Goal: Task Accomplishment & Management: Manage account settings

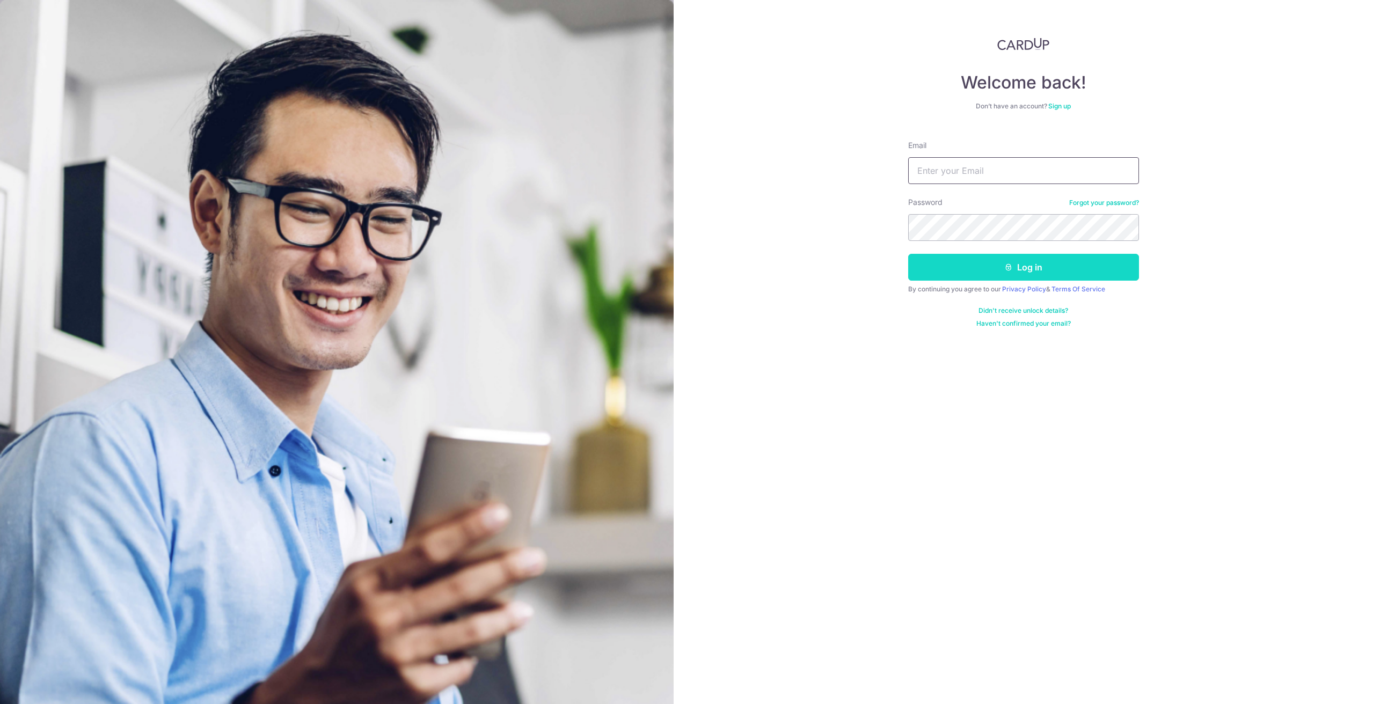
type input "[EMAIL_ADDRESS][DOMAIN_NAME]"
click at [976, 267] on button "Log in" at bounding box center [1023, 267] width 231 height 27
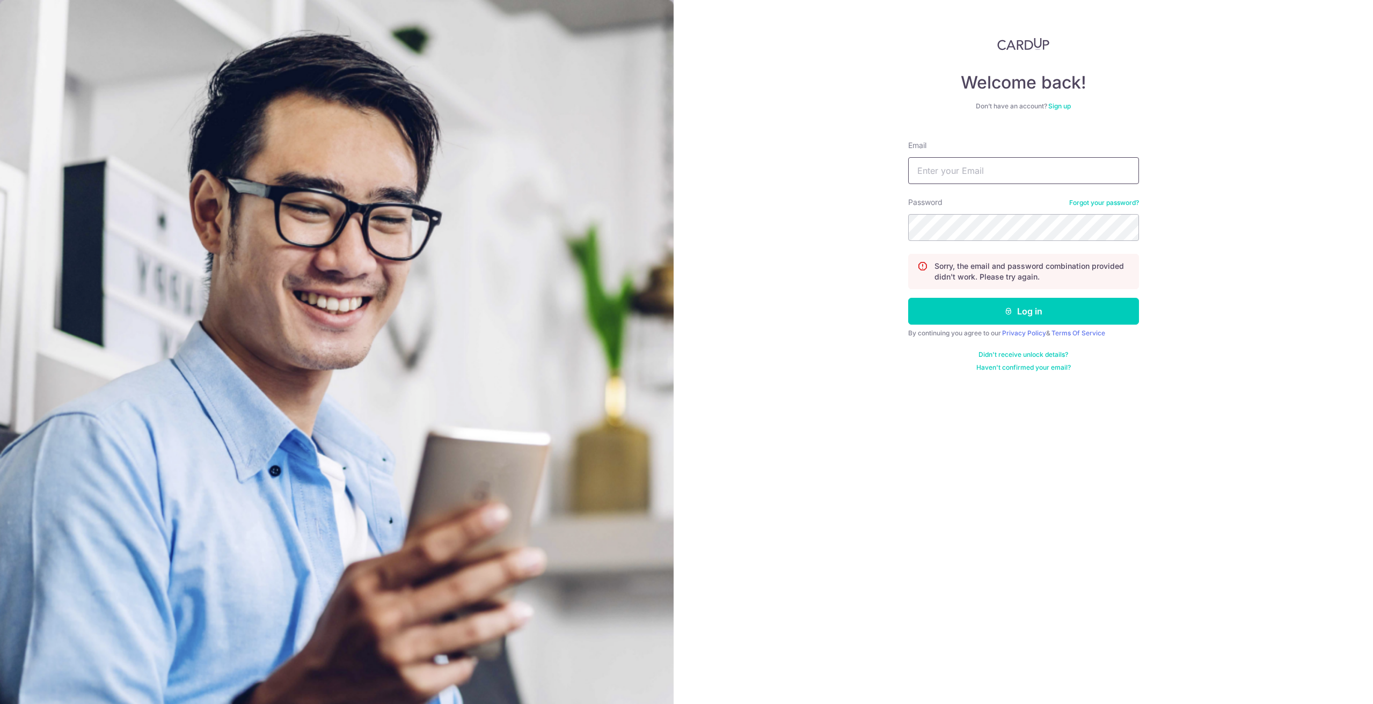
type input "[EMAIL_ADDRESS][DOMAIN_NAME]"
click at [842, 214] on div "Welcome back! Don’t have an account? Sign up Email jh@thewinelot.sg Password Fo…" at bounding box center [1023, 352] width 699 height 704
click at [908, 298] on button "Log in" at bounding box center [1023, 311] width 231 height 27
type input "[EMAIL_ADDRESS][DOMAIN_NAME]"
click at [908, 298] on button "Log in" at bounding box center [1023, 311] width 231 height 27
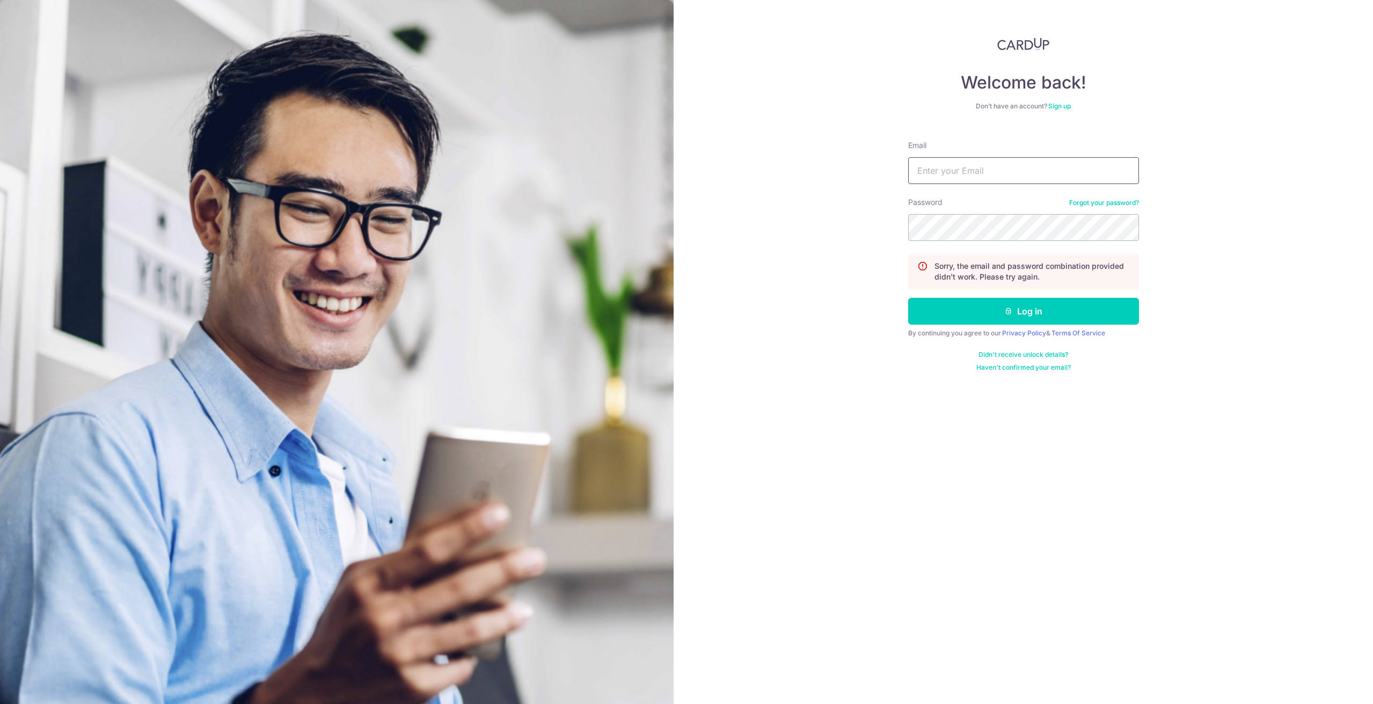
type input "[EMAIL_ADDRESS][DOMAIN_NAME]"
click at [1113, 200] on link "Forgot your password?" at bounding box center [1104, 203] width 70 height 9
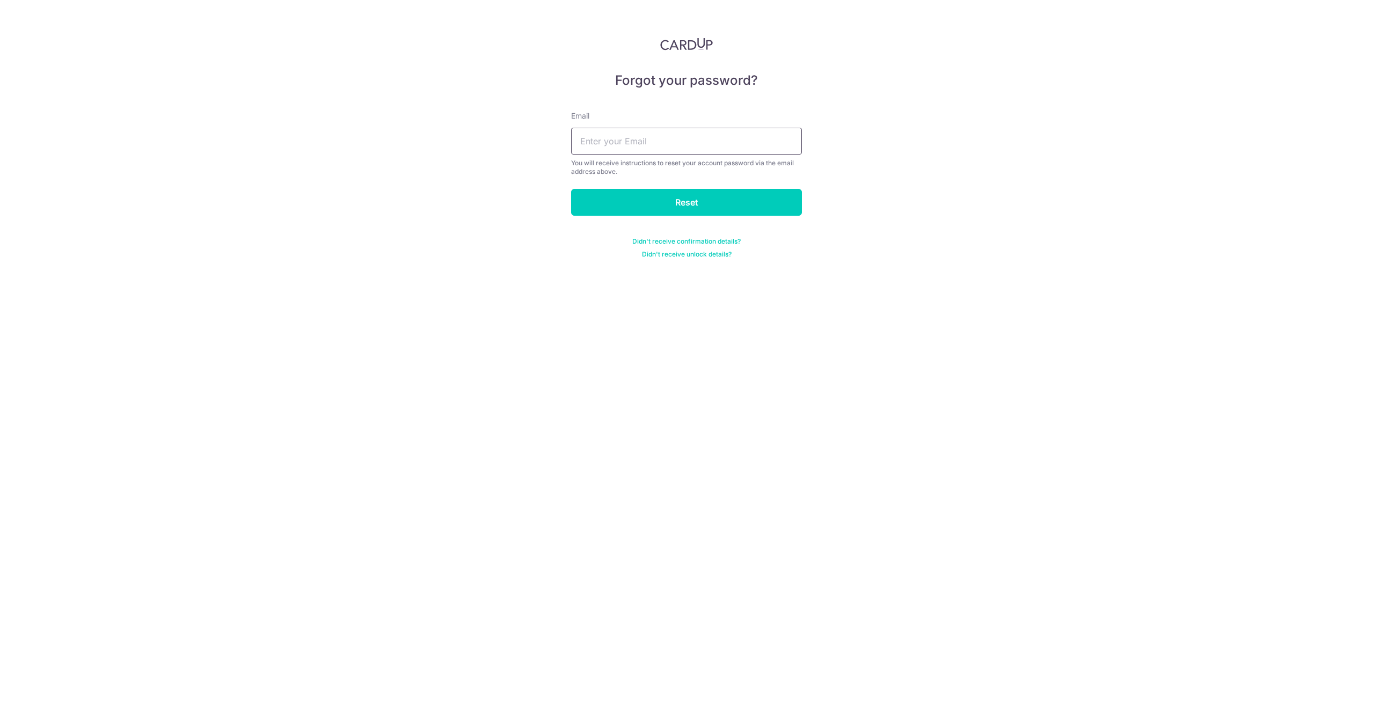
click at [708, 136] on input "text" at bounding box center [686, 141] width 231 height 27
type input "[EMAIL_ADDRESS][DOMAIN_NAME]"
click at [689, 195] on input "Reset" at bounding box center [686, 202] width 231 height 27
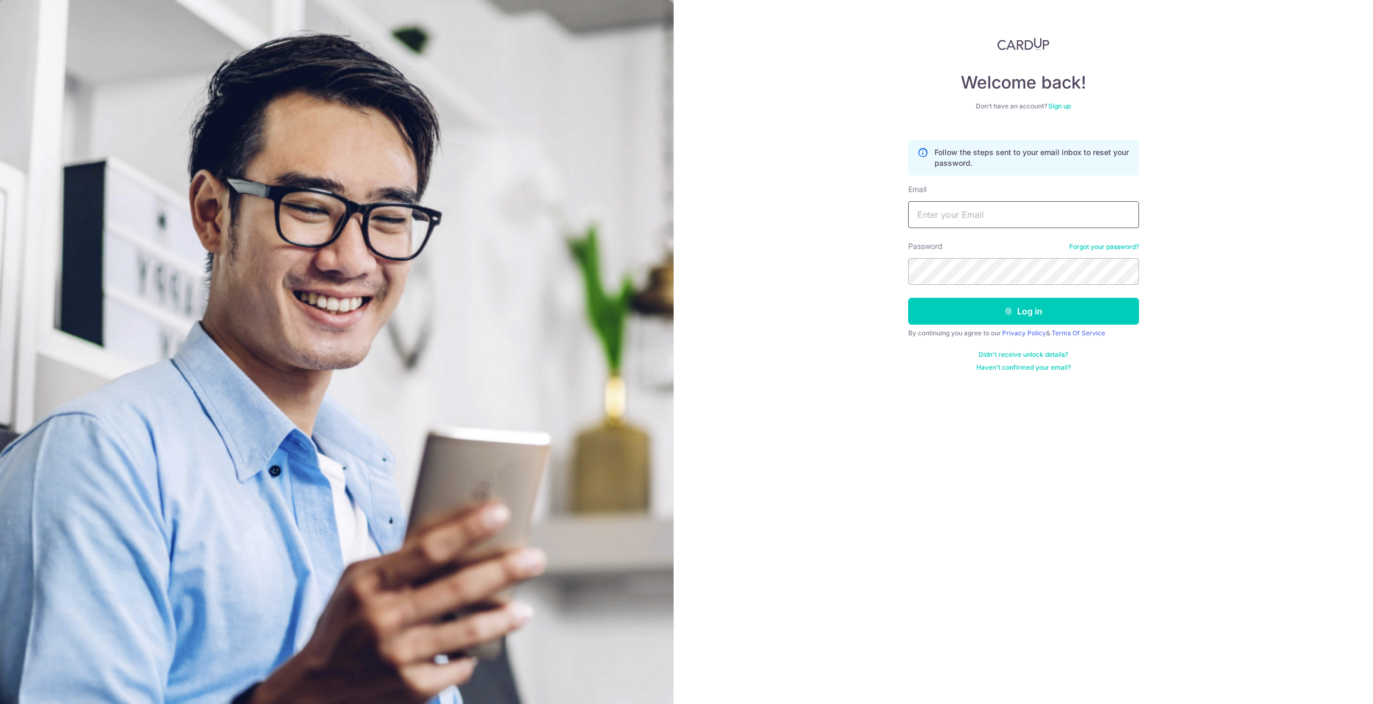
type input "[EMAIL_ADDRESS][DOMAIN_NAME]"
click at [796, 262] on div "Welcome back! Don’t have an account? Sign up Follow the steps sent to your emai…" at bounding box center [1023, 352] width 699 height 704
click at [908, 298] on button "Log in" at bounding box center [1023, 311] width 231 height 27
